Goal: Contribute content

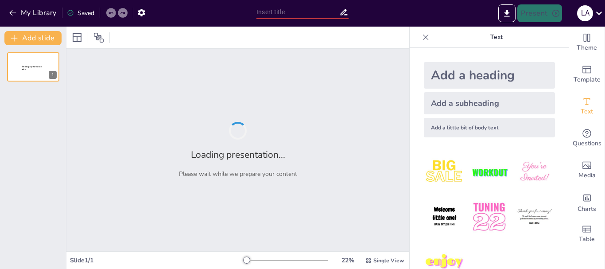
type input "Imported Cuestionario_Gestion_Empresarial.pptx"
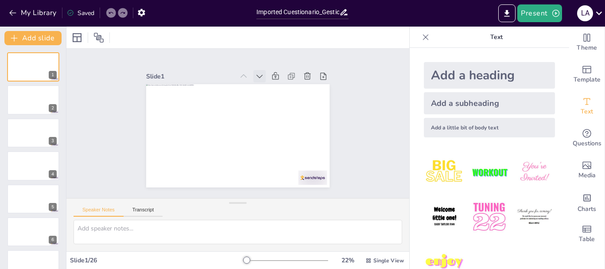
click at [273, 87] on icon at bounding box center [276, 89] width 7 height 5
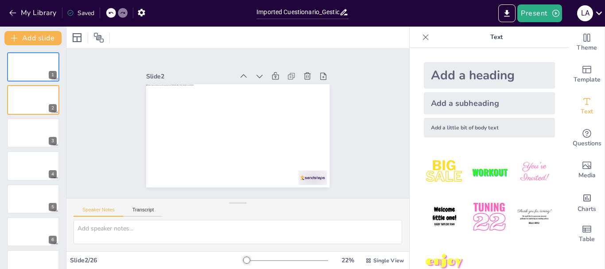
click at [270, 83] on icon at bounding box center [273, 85] width 7 height 5
click at [382, 261] on span "Single View" at bounding box center [388, 260] width 31 height 7
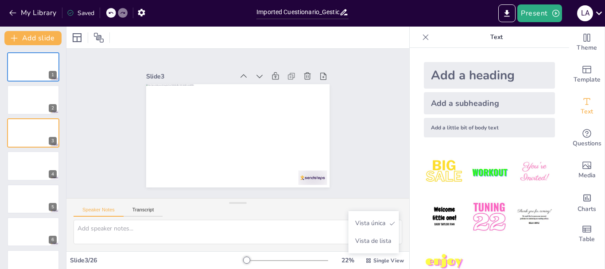
click at [368, 159] on div "Slide 1 Slide 2 Slide 3 Slide 4 Slide 5 Slide 6 Slide 7 Slide 8 Slide 9 Slide 1…" at bounding box center [238, 124] width 372 height 248
click at [481, 214] on img at bounding box center [488, 216] width 41 height 41
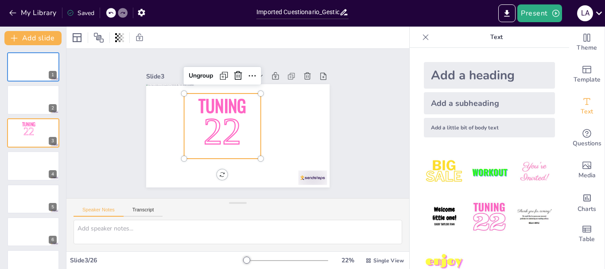
drag, startPoint x: 232, startPoint y: 98, endPoint x: 234, endPoint y: 103, distance: 5.2
click at [232, 99] on span "Tuning" at bounding box center [231, 100] width 54 height 43
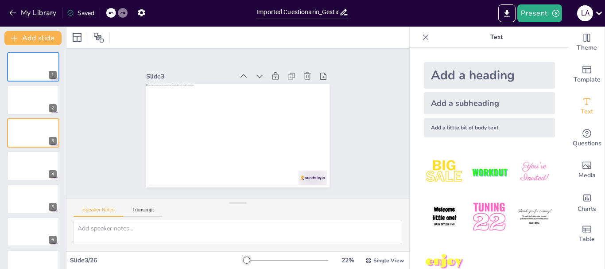
click at [469, 75] on div "Add a heading" at bounding box center [489, 75] width 131 height 27
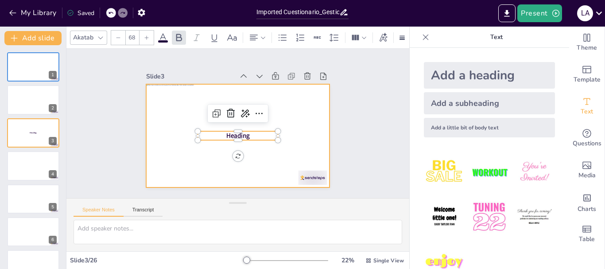
click at [281, 153] on div at bounding box center [230, 133] width 209 height 191
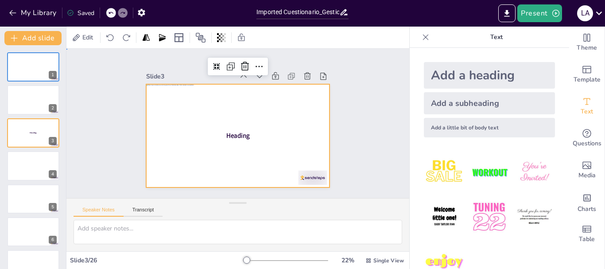
click at [345, 155] on div "Slide 1 Slide 2 Slide 3 Heading Slide 4 Slide 5 Slide 6 Slide 7 Slide 8 Slide 9…" at bounding box center [238, 123] width 266 height 227
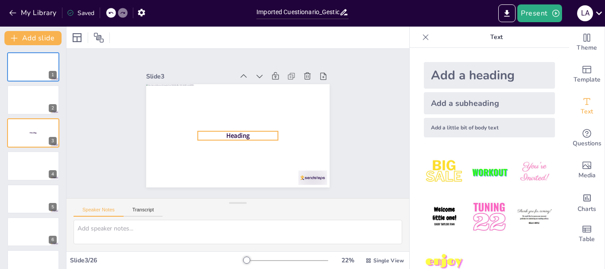
click at [233, 133] on span "Heading" at bounding box center [229, 132] width 23 height 22
